Goal: Information Seeking & Learning: Learn about a topic

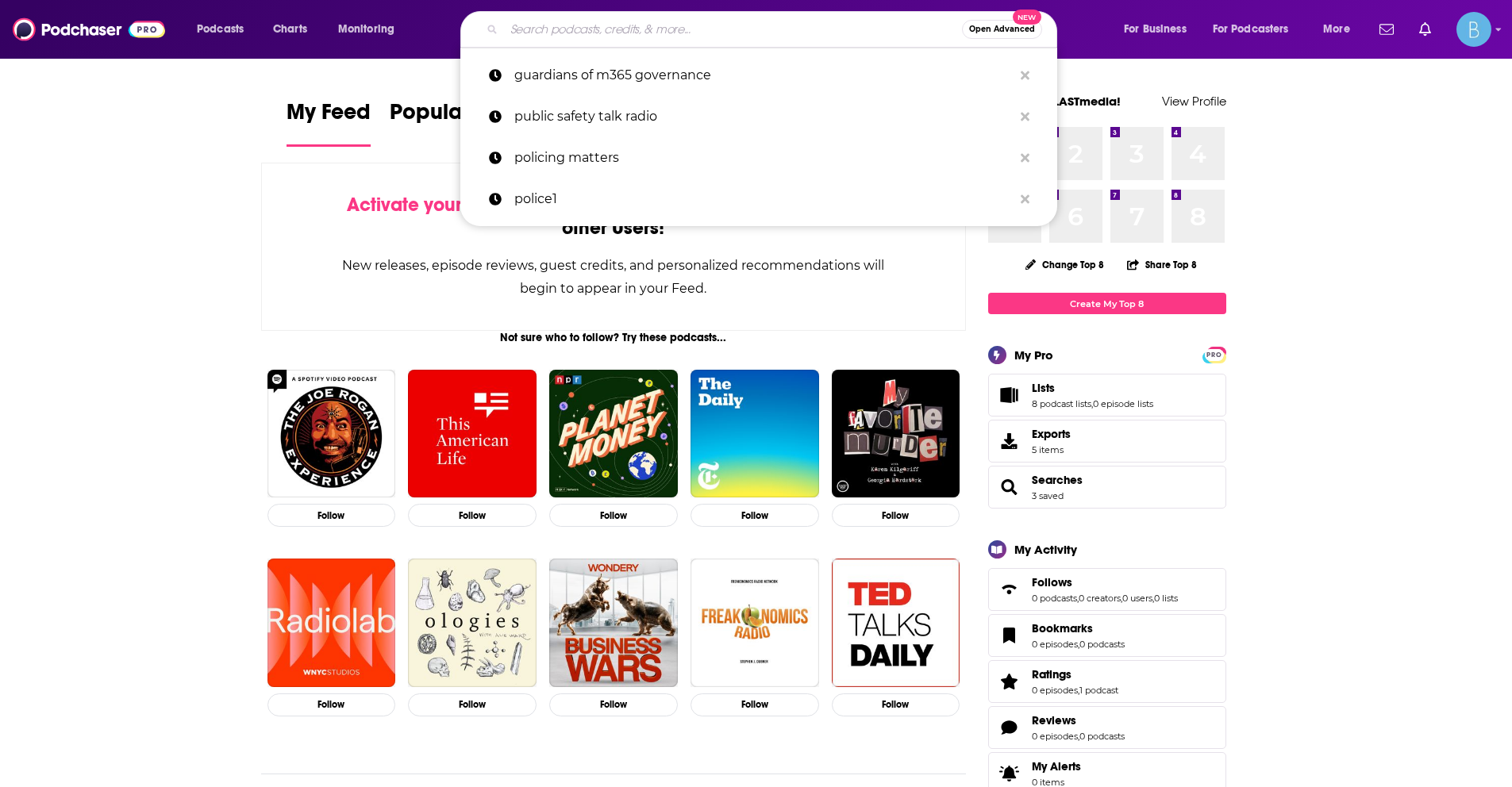
click at [698, 30] on input "Search podcasts, credits, & more..." at bounding box center [733, 29] width 458 height 25
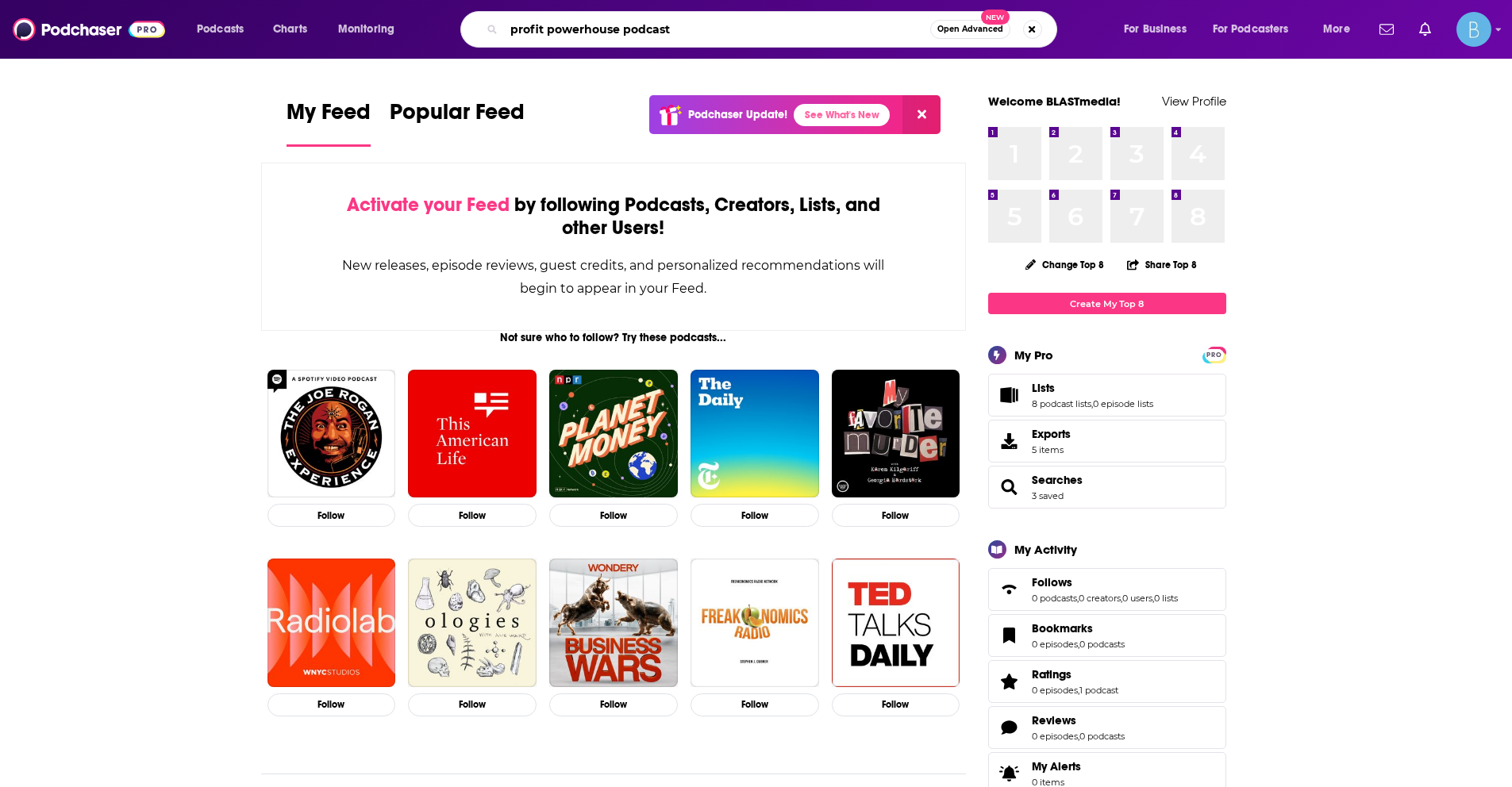
type input "profit powerhouse podcast"
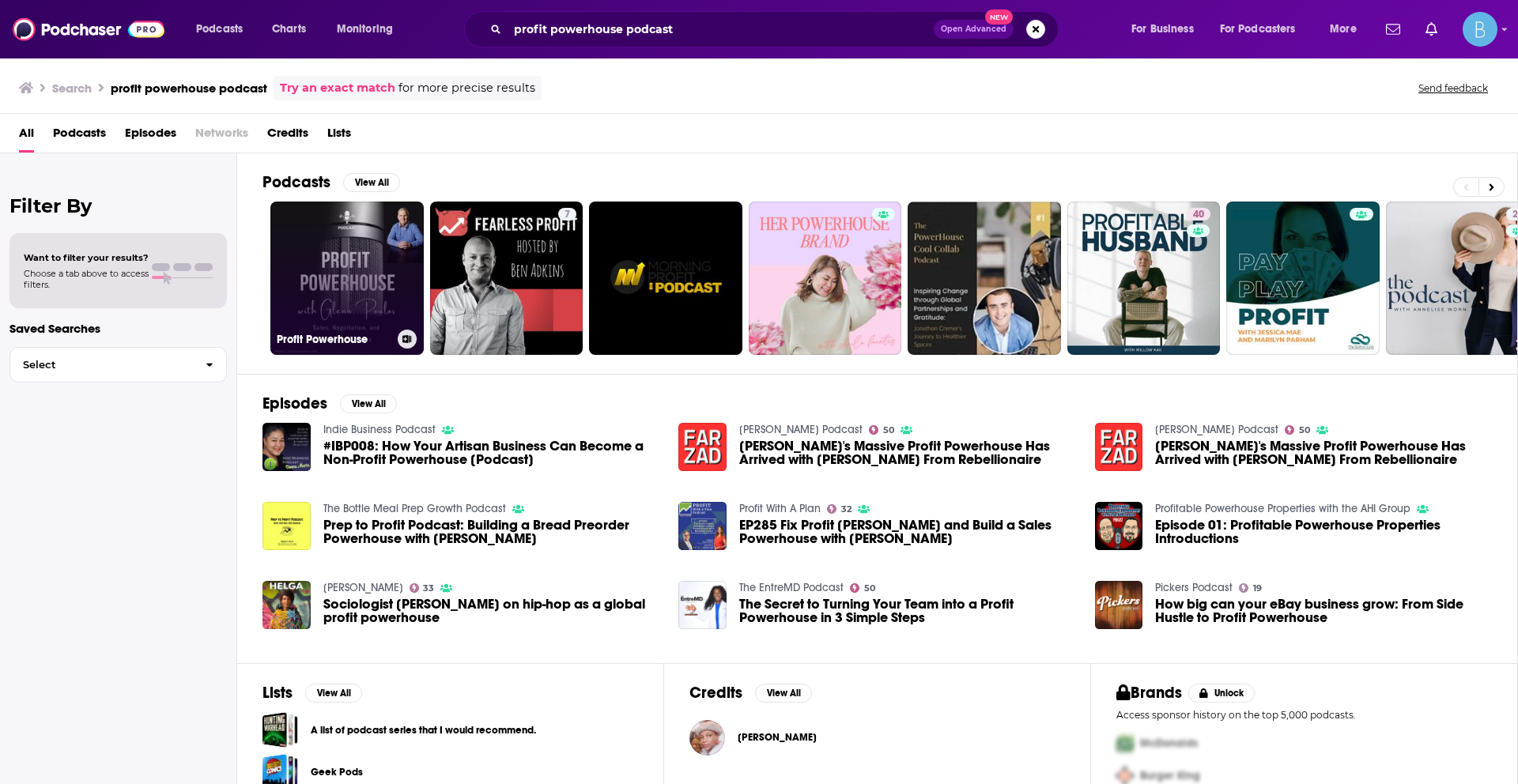
click at [371, 268] on link "Profit Powerhouse" at bounding box center [347, 278] width 153 height 153
